Goal: Transaction & Acquisition: Purchase product/service

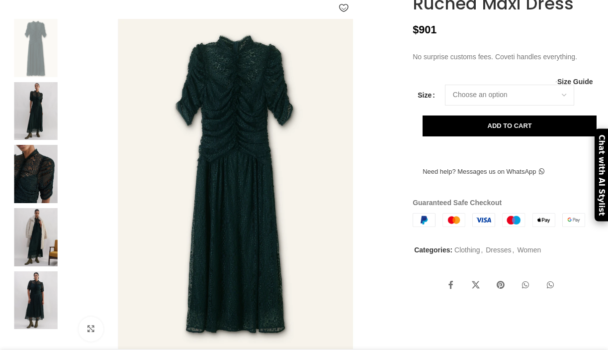
scroll to position [162, 0]
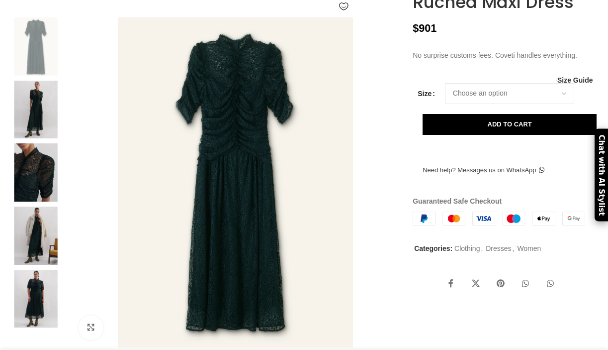
click at [34, 139] on img at bounding box center [35, 110] width 61 height 58
click at [43, 265] on img at bounding box center [35, 235] width 61 height 58
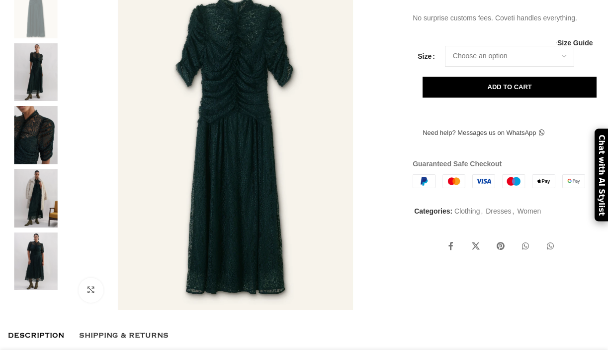
scroll to position [201, 0]
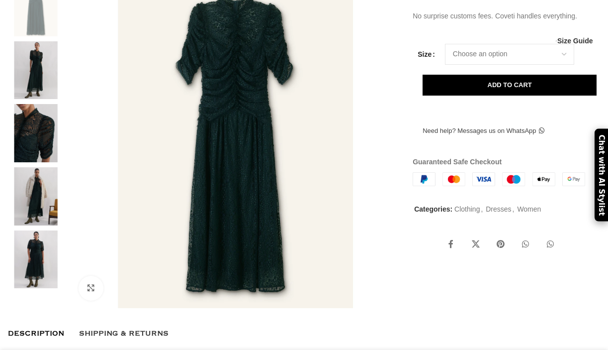
click at [43, 269] on img at bounding box center [35, 259] width 61 height 58
click at [28, 279] on img at bounding box center [35, 259] width 61 height 58
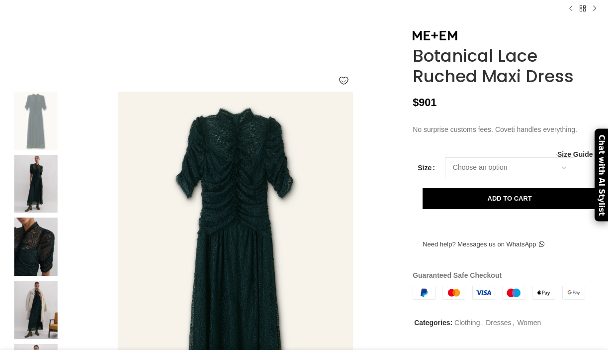
scroll to position [89, 0]
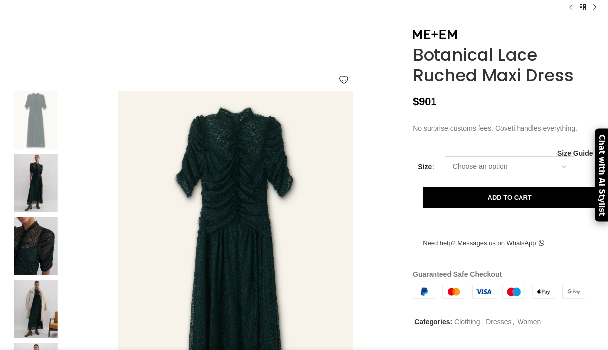
click at [476, 177] on select "Choose an option 4 UK 6 UK 8 [GEOGRAPHIC_DATA] 10 [GEOGRAPHIC_DATA] 12 [GEOGRAP…" at bounding box center [509, 166] width 129 height 21
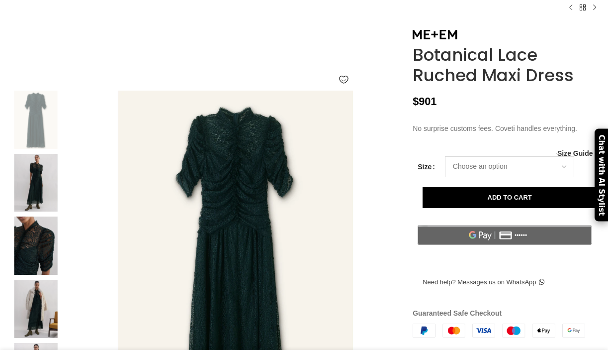
scroll to position [0, 314]
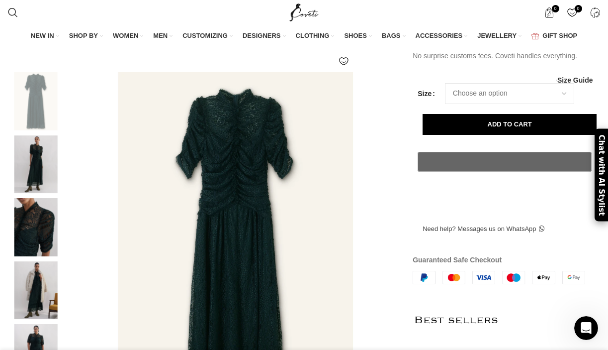
scroll to position [0, 314]
click at [507, 104] on select "Choose an option 4 UK 6 UK 8 [GEOGRAPHIC_DATA] 10 [GEOGRAPHIC_DATA] 12 [GEOGRAP…" at bounding box center [509, 93] width 129 height 21
click at [445, 104] on select "Choose an option 4 UK 6 UK 8 [GEOGRAPHIC_DATA] 10 [GEOGRAPHIC_DATA] 12 [GEOGRAP…" at bounding box center [509, 93] width 129 height 21
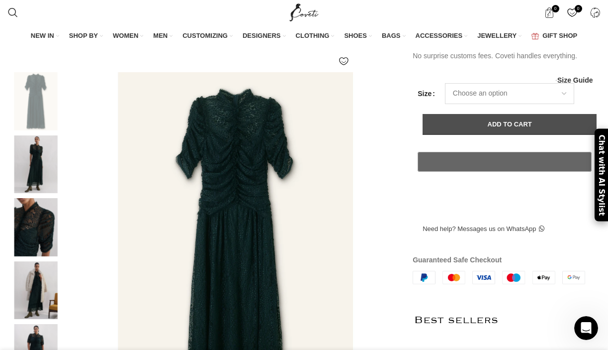
select select "6-uk"
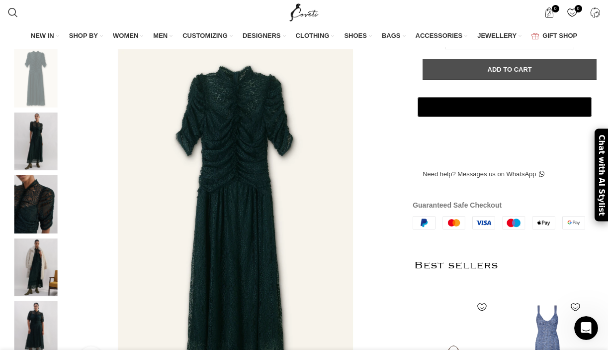
scroll to position [0, 419]
click at [470, 80] on button "Add to cart" at bounding box center [510, 69] width 174 height 21
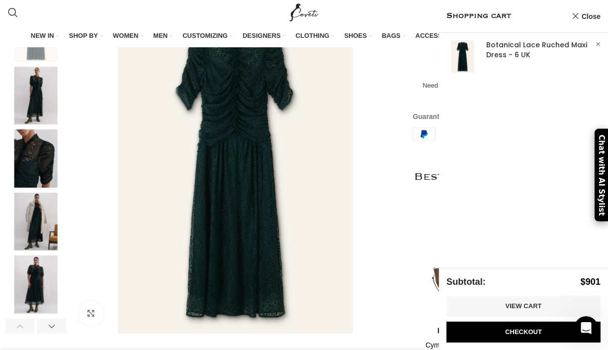
scroll to position [325, 0]
click at [597, 40] on link "×" at bounding box center [598, 44] width 10 height 10
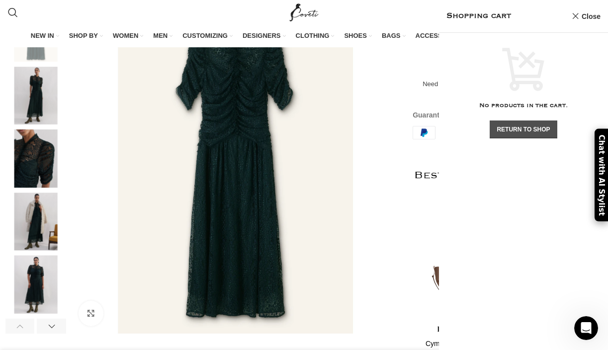
click at [512, 123] on link "Return To Shop" at bounding box center [523, 129] width 67 height 18
